Goal: Share content: Share content

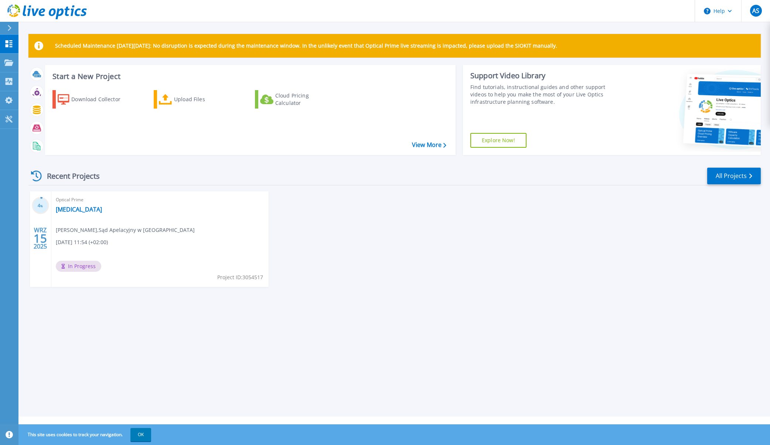
click at [450, 231] on div "4 % WRZ 15 2025 Optical Prime [MEDICAL_DATA] [PERSON_NAME] , Sąd Apelacyjny w […" at bounding box center [392, 246] width 738 height 111
click at [36, 82] on p "Collectors" at bounding box center [31, 81] width 24 height 19
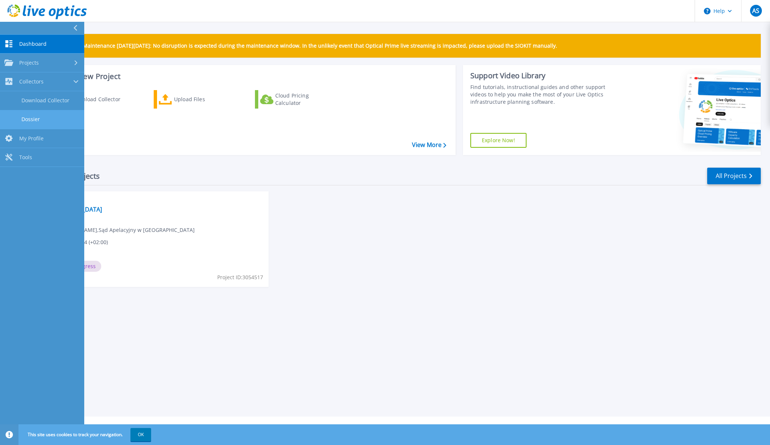
click at [32, 119] on link "Dossier" at bounding box center [42, 119] width 84 height 19
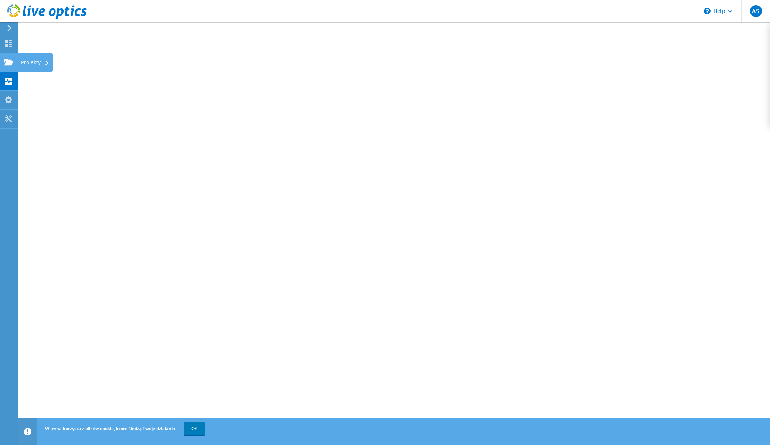
click at [34, 63] on div "Projekty" at bounding box center [34, 62] width 35 height 18
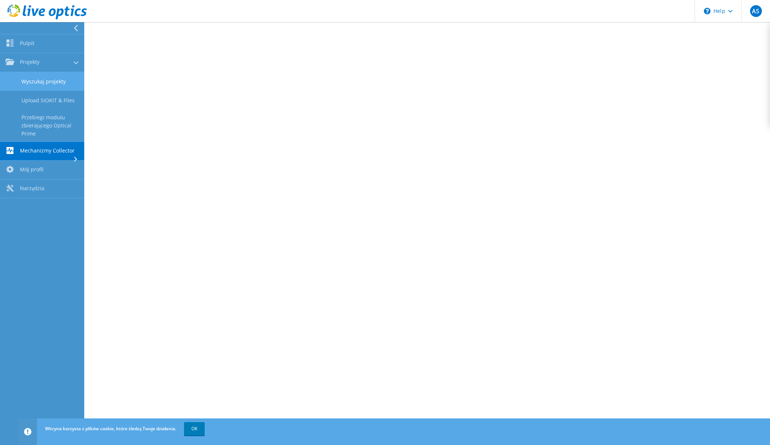
click at [44, 79] on link "Wyszukaj projekty" at bounding box center [42, 81] width 84 height 19
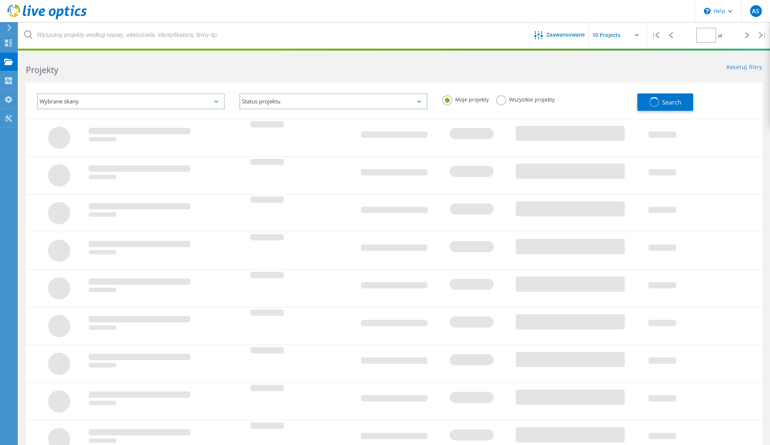
type input "1"
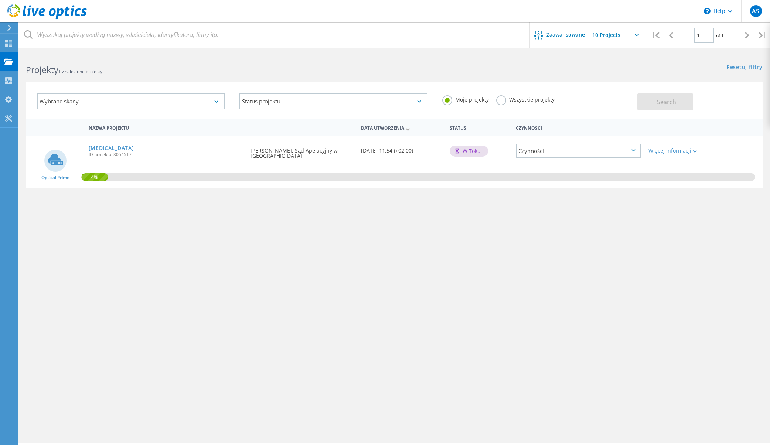
click at [678, 151] on div "Więcej informacji" at bounding box center [675, 150] width 52 height 5
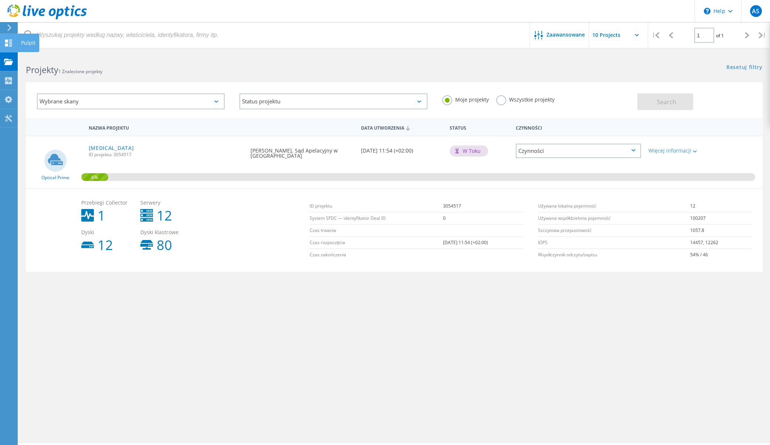
click at [26, 43] on div "Pulpit" at bounding box center [28, 42] width 14 height 5
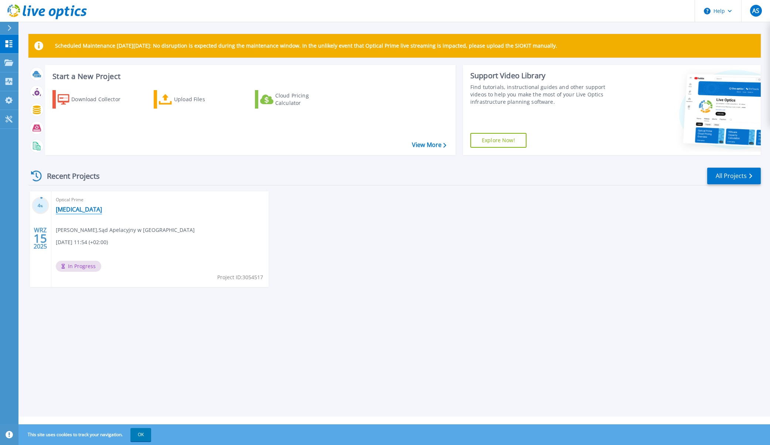
click at [64, 209] on link "COPD" at bounding box center [79, 209] width 46 height 7
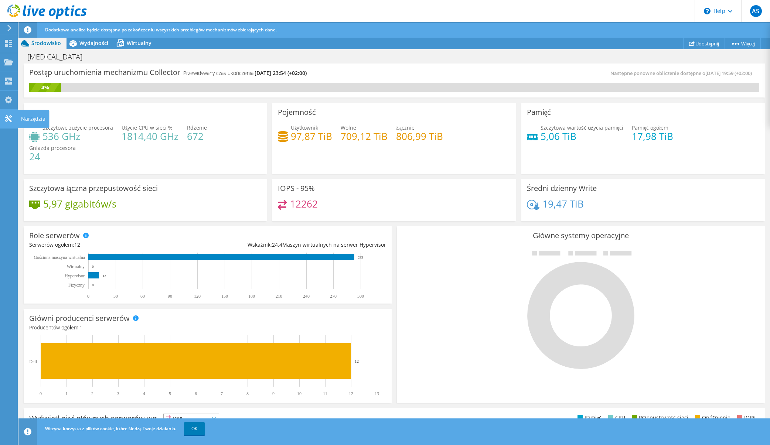
click at [28, 116] on div "Narzędzia" at bounding box center [33, 119] width 32 height 18
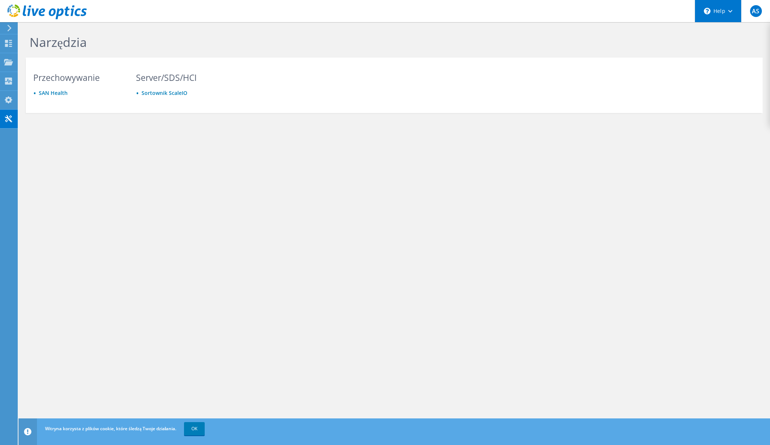
click at [728, 11] on use at bounding box center [730, 11] width 4 height 3
click at [529, 178] on div "Narzędzia Przechowywanie SAN Health Server/SDS/HCI Sortownik ScaleIO Privacy Po…" at bounding box center [394, 233] width 752 height 423
click at [8, 101] on icon at bounding box center [8, 99] width 9 height 7
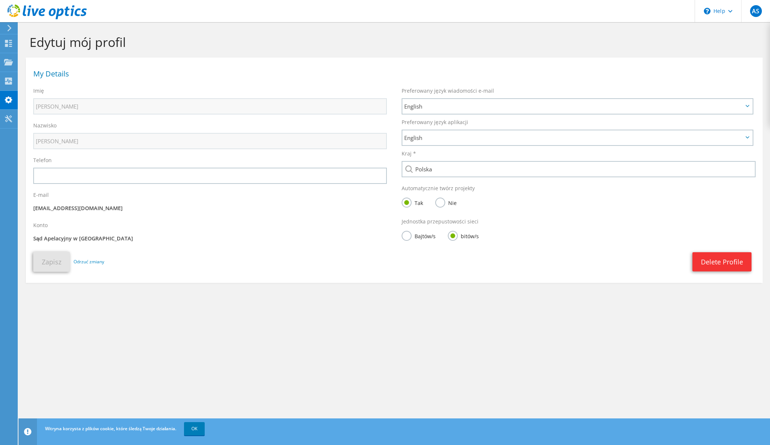
click at [12, 28] on icon at bounding box center [10, 28] width 6 height 7
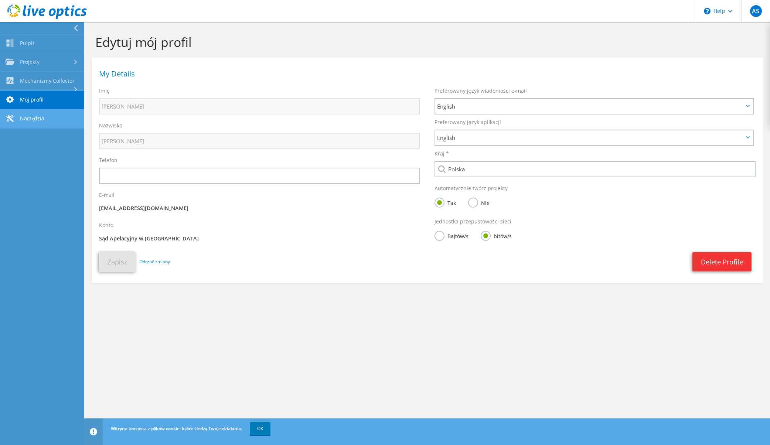
click at [34, 119] on link "Narzędzia" at bounding box center [42, 119] width 84 height 19
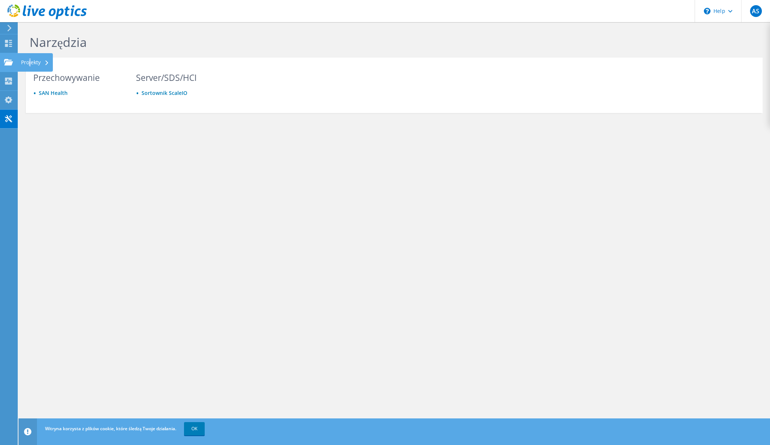
click at [30, 64] on div "Projekty" at bounding box center [34, 62] width 35 height 18
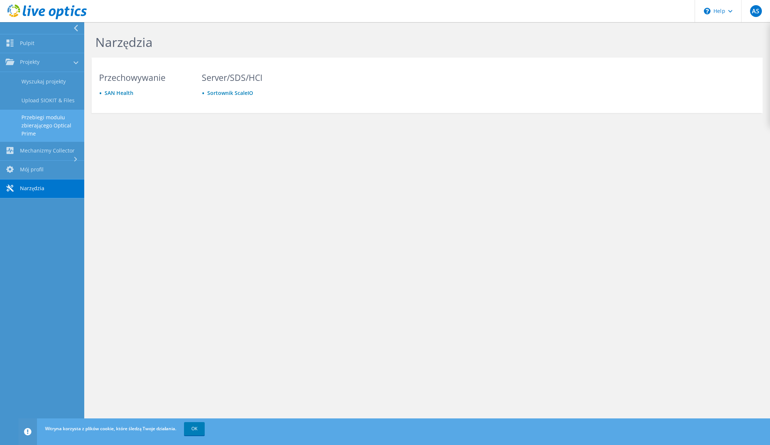
click at [37, 123] on link "Przebiegi modułu zbierającego Optical Prime" at bounding box center [42, 126] width 84 height 32
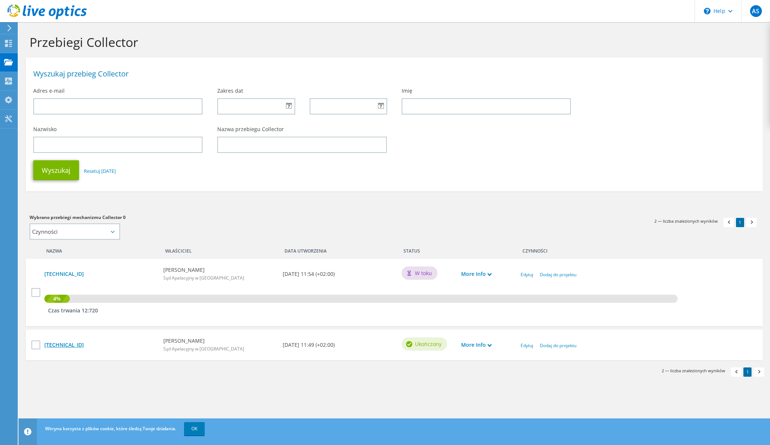
click at [65, 344] on link "[TECHNICAL_ID]" at bounding box center [100, 345] width 112 height 8
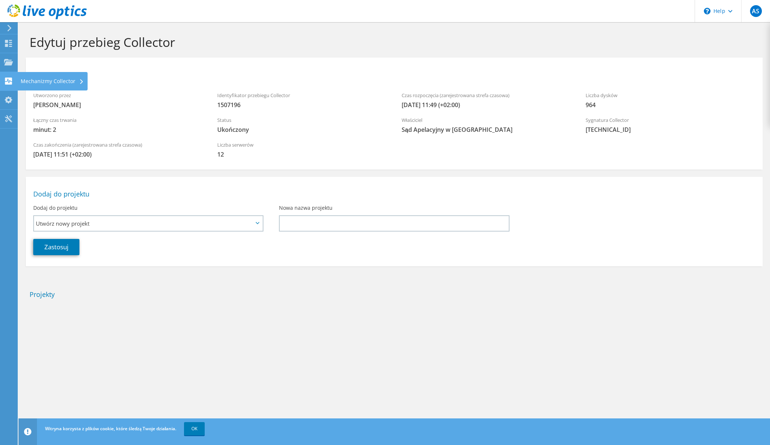
click at [51, 82] on div "Mechanizmy Collector" at bounding box center [52, 81] width 71 height 18
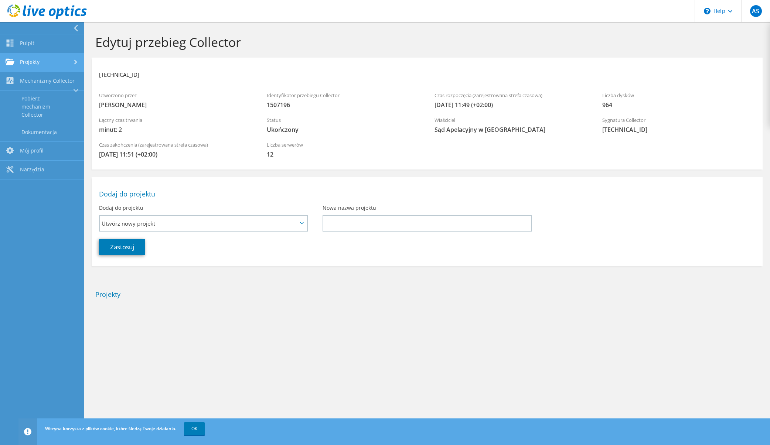
click at [37, 60] on link "Projekty" at bounding box center [42, 62] width 84 height 19
click at [38, 84] on link "Wyszukaj projekty" at bounding box center [42, 81] width 84 height 19
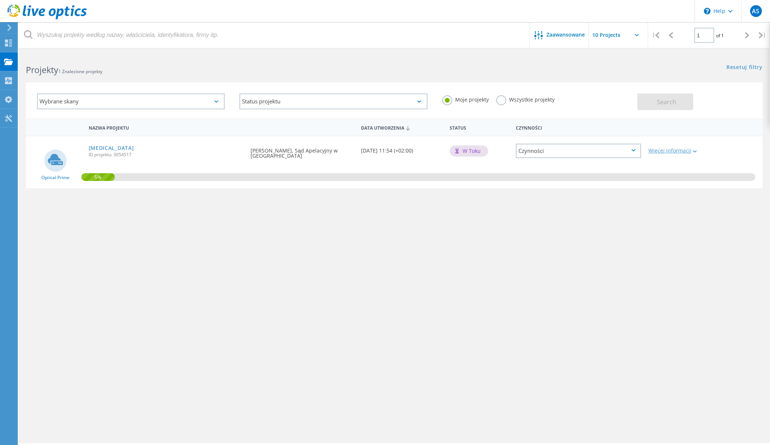
click at [694, 153] on div at bounding box center [694, 151] width 6 height 4
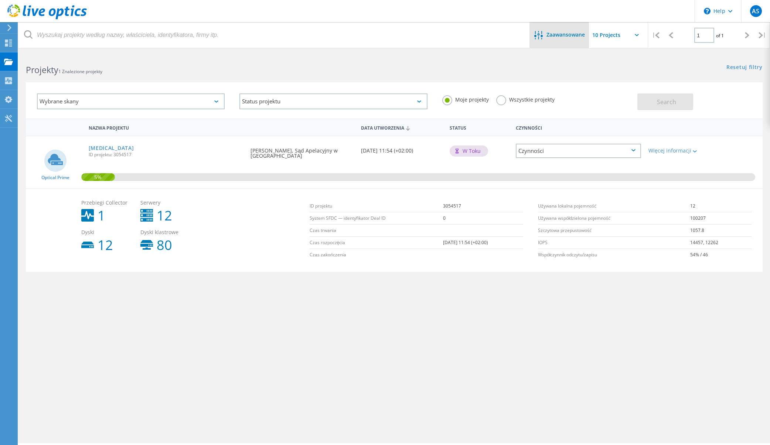
click at [569, 35] on span "Zaawansowane" at bounding box center [566, 34] width 38 height 5
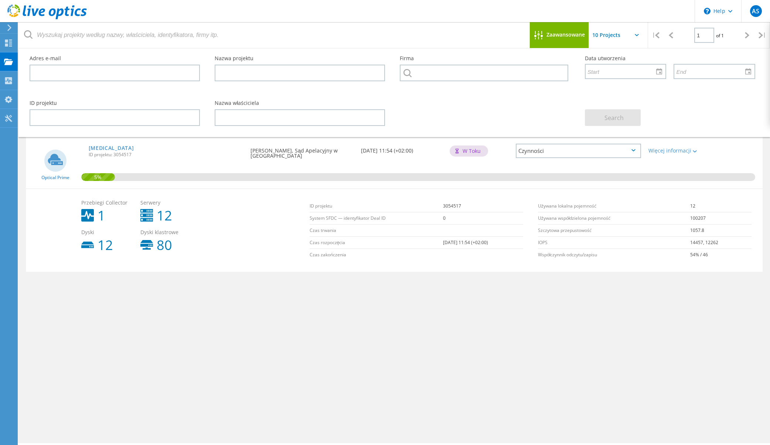
click at [360, 370] on div "Zaawansowane | 1 of 1 | Adres e-mail Nazwa projektu Firma Data utworzenia ID pr…" at bounding box center [394, 249] width 752 height 390
click at [96, 149] on link "[MEDICAL_DATA]" at bounding box center [111, 148] width 45 height 5
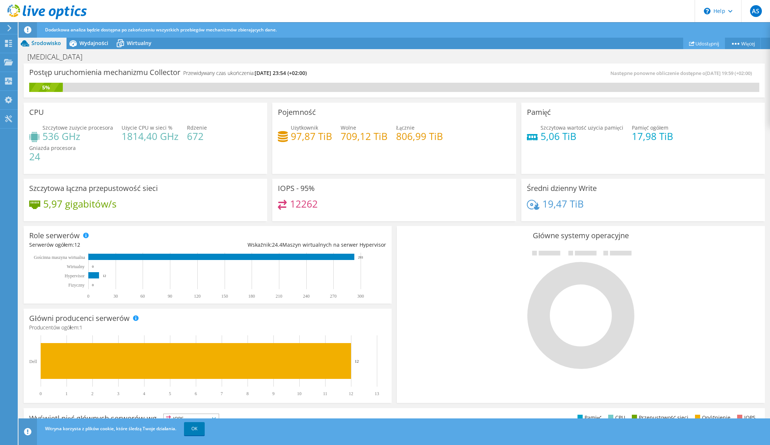
click at [700, 43] on link "Udostępnij" at bounding box center [704, 43] width 42 height 11
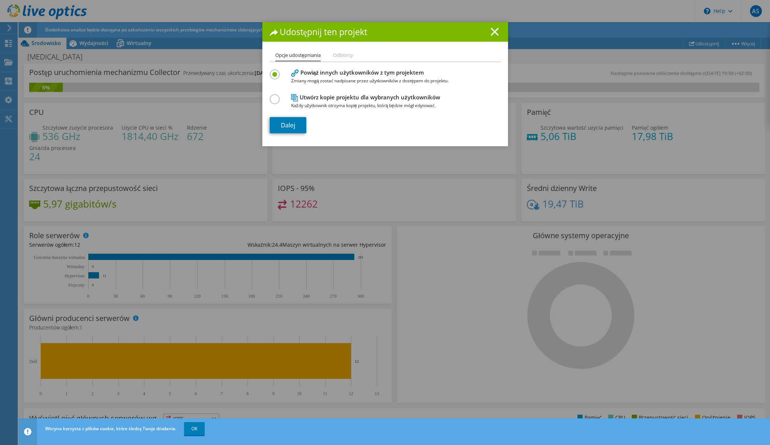
click at [494, 34] on line at bounding box center [494, 31] width 7 height 7
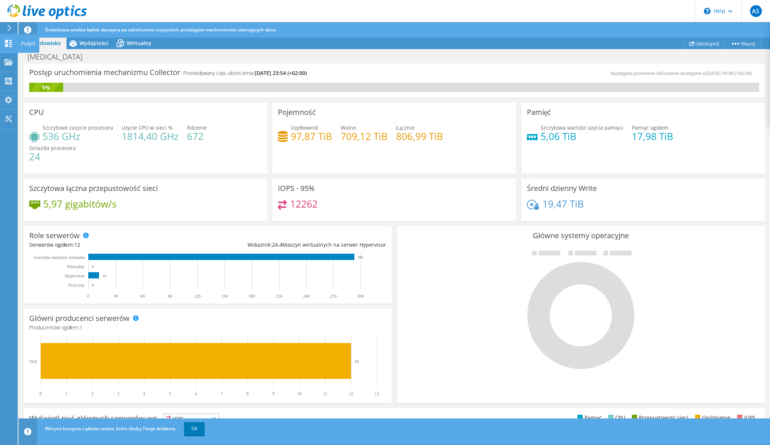
click at [11, 43] on use at bounding box center [8, 43] width 7 height 7
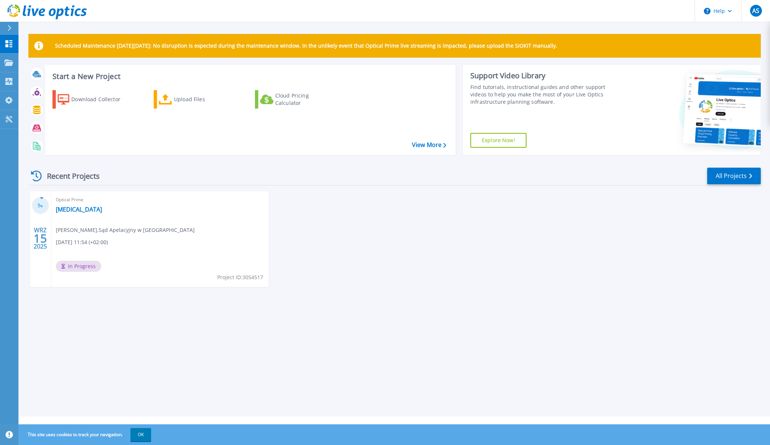
click at [10, 27] on icon at bounding box center [10, 28] width 4 height 6
click at [363, 259] on div "5 % WRZ 15 2025 Optical Prime COPD Arkadiusz Szymanski , Sąd Apelacyjny w Katow…" at bounding box center [392, 246] width 738 height 111
click at [64, 209] on link "[MEDICAL_DATA]" at bounding box center [79, 209] width 46 height 7
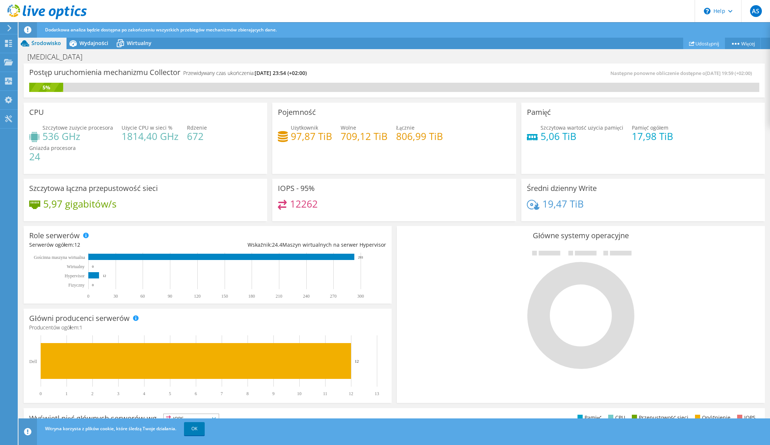
click at [699, 42] on link "Udostępnij" at bounding box center [704, 43] width 42 height 11
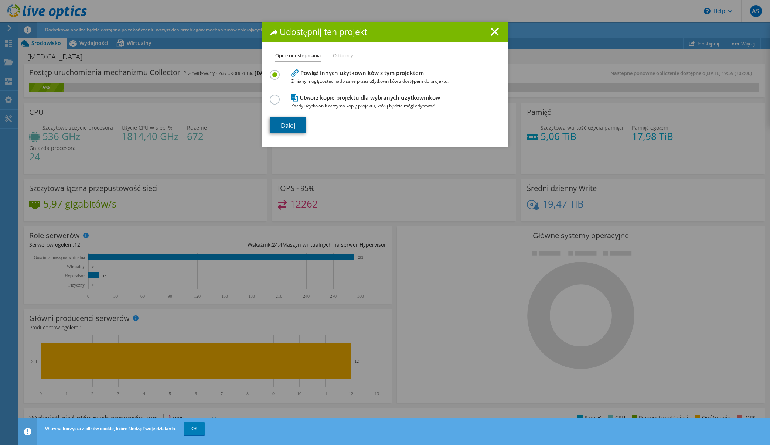
click at [291, 125] on link "Dalej" at bounding box center [288, 125] width 37 height 16
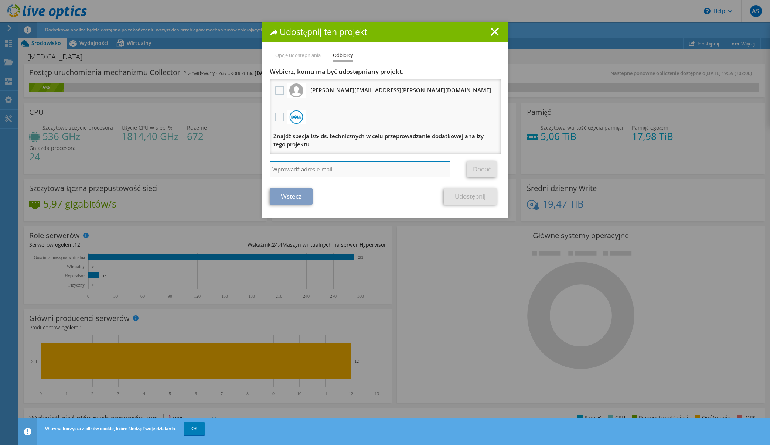
click at [302, 172] on input "search" at bounding box center [360, 169] width 181 height 16
type input "[PERSON_NAME][EMAIL_ADDRESS][PERSON_NAME][DOMAIN_NAME]"
click at [482, 170] on link "Dodać" at bounding box center [482, 169] width 29 height 16
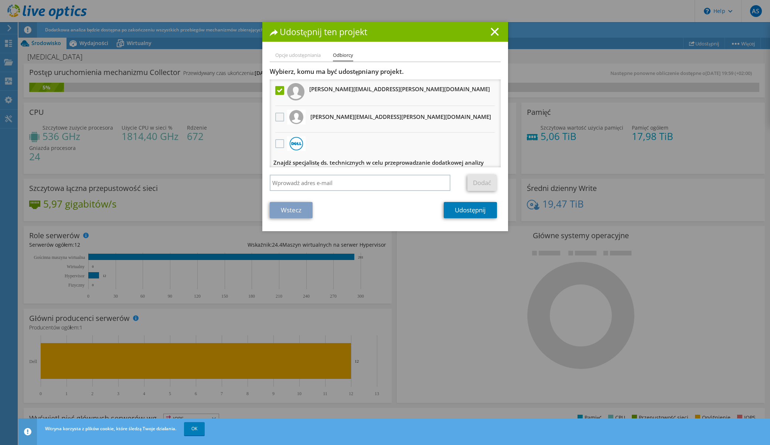
click at [281, 119] on label at bounding box center [280, 117] width 11 height 9
click at [0, 0] on input "checkbox" at bounding box center [0, 0] width 0 height 0
click at [279, 118] on label at bounding box center [280, 117] width 11 height 9
click at [0, 0] on input "checkbox" at bounding box center [0, 0] width 0 height 0
click at [281, 117] on label at bounding box center [280, 117] width 11 height 9
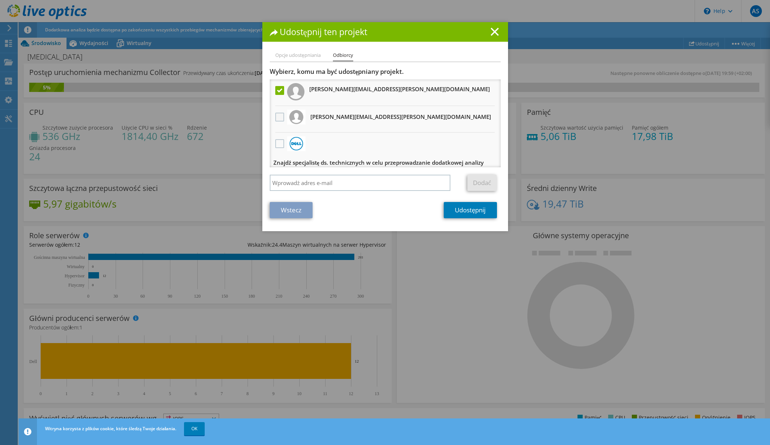
click at [0, 0] on input "checkbox" at bounding box center [0, 0] width 0 height 0
click at [459, 208] on link "Udostępnij" at bounding box center [470, 210] width 53 height 16
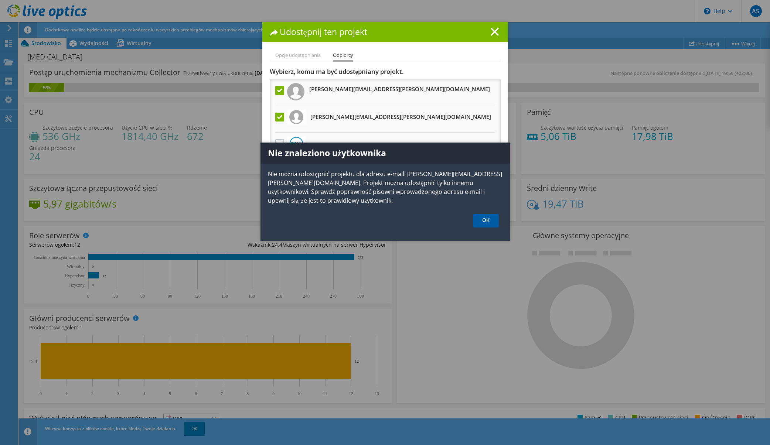
click at [486, 220] on link "OK" at bounding box center [486, 221] width 26 height 14
